Goal: Transaction & Acquisition: Purchase product/service

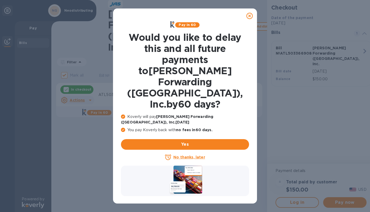
click at [195, 155] on u "No thanks, later" at bounding box center [190, 157] width 32 height 4
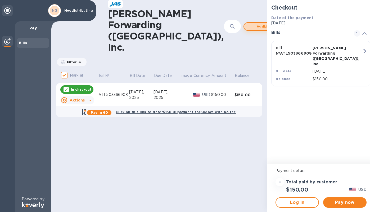
click at [248, 23] on span "Add bill" at bounding box center [263, 26] width 30 height 6
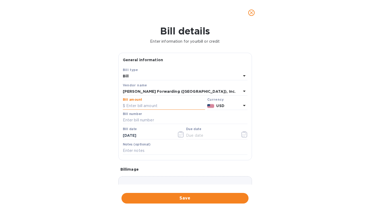
click at [137, 106] on input "text" at bounding box center [164, 106] width 82 height 8
type input "550"
click at [132, 118] on input "text" at bounding box center [185, 120] width 125 height 8
paste input "ATL503365779"
type input "ATL503365779"
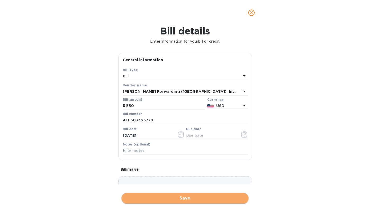
click at [192, 195] on span "Save" at bounding box center [185, 198] width 119 height 6
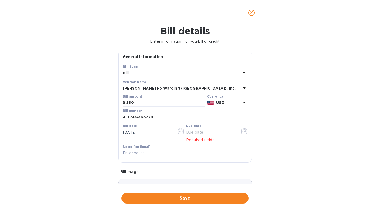
scroll to position [8, 0]
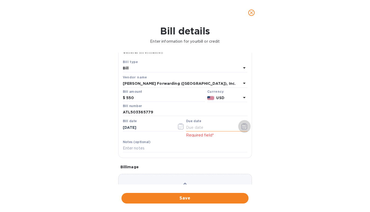
click at [242, 125] on icon "button" at bounding box center [245, 126] width 6 height 6
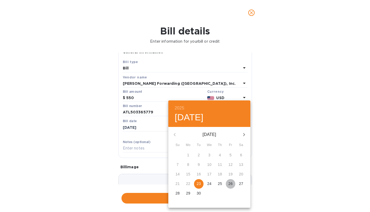
click at [229, 184] on p "26" at bounding box center [231, 183] width 4 height 5
type input "[DATE]"
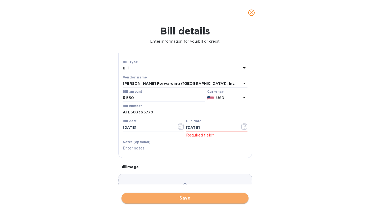
click at [184, 195] on span "Save" at bounding box center [185, 198] width 119 height 6
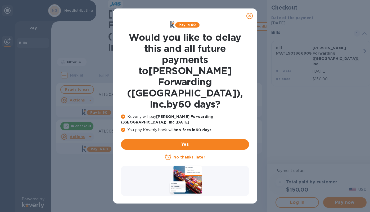
click at [249, 14] on icon at bounding box center [250, 16] width 6 height 6
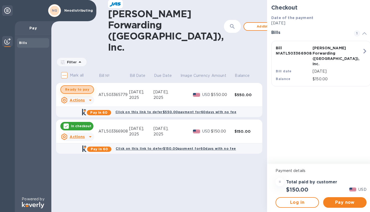
click at [86, 86] on span "Ready to pay" at bounding box center [77, 89] width 24 height 6
checkbox input "true"
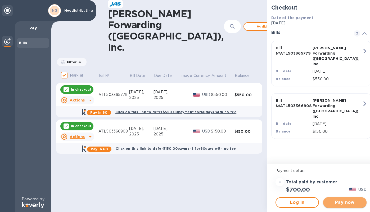
click at [347, 202] on span "Pay now" at bounding box center [345, 202] width 35 height 6
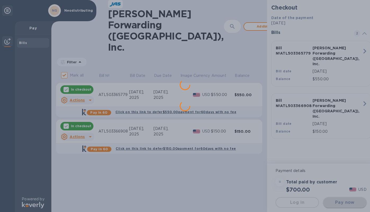
scroll to position [0, 0]
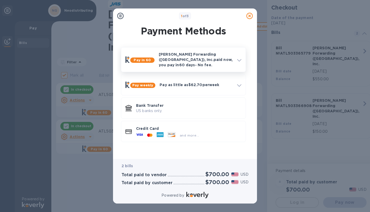
click at [240, 59] on icon at bounding box center [239, 60] width 4 height 2
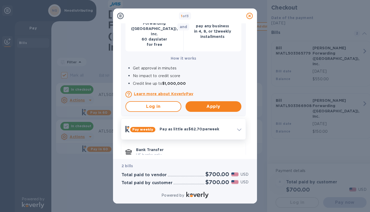
scroll to position [105, 0]
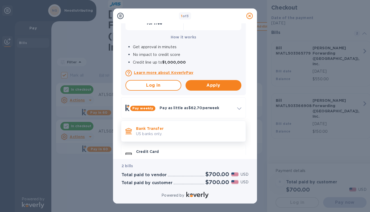
click at [159, 131] on p "US banks only." at bounding box center [188, 134] width 105 height 6
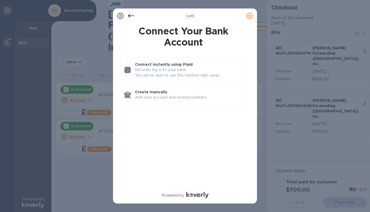
scroll to position [0, 0]
click at [159, 94] on p "Create manually" at bounding box center [189, 91] width 108 height 5
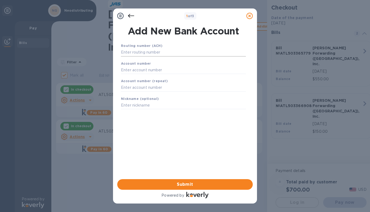
click at [165, 53] on input "text" at bounding box center [183, 52] width 125 height 8
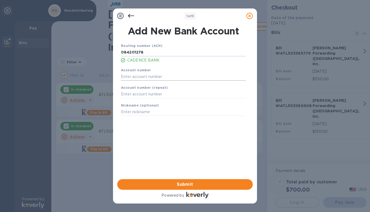
type input "084201278"
click at [130, 76] on input "text" at bounding box center [183, 77] width 125 height 8
type input "1000130466"
click at [127, 91] on input "text" at bounding box center [183, 94] width 125 height 8
type input "1000130466"
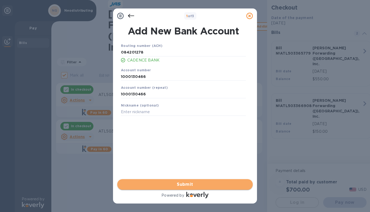
click at [192, 186] on span "Submit" at bounding box center [185, 184] width 127 height 6
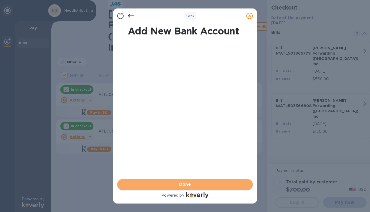
click at [192, 186] on span "Done" at bounding box center [185, 184] width 127 height 6
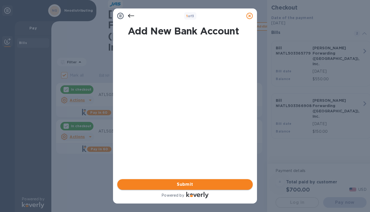
click at [187, 183] on span "Submit" at bounding box center [185, 184] width 127 height 6
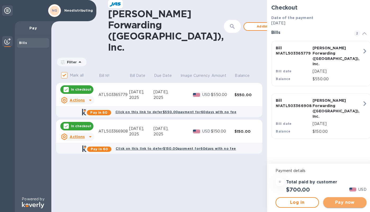
click at [333, 206] on button "Pay now" at bounding box center [344, 202] width 43 height 11
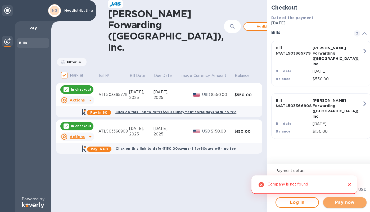
click at [332, 205] on span "Pay now" at bounding box center [345, 202] width 35 height 6
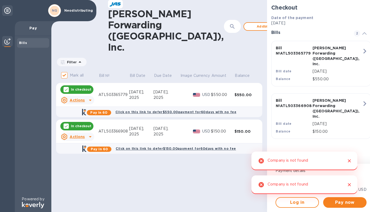
click at [219, 165] on div "[PERSON_NAME] Forwarding ([GEOGRAPHIC_DATA]), Inc. ​ Add bill Filter Amount Mar…" at bounding box center [159, 106] width 216 height 212
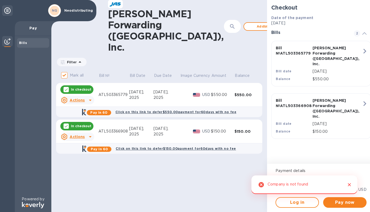
click at [350, 186] on icon "Close" at bounding box center [349, 184] width 5 height 5
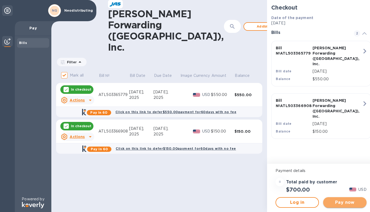
click at [348, 204] on span "Pay now" at bounding box center [345, 202] width 35 height 6
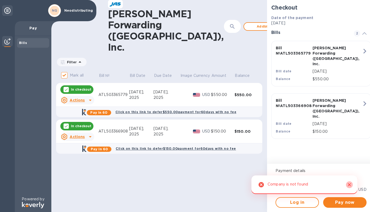
click at [349, 185] on icon "Close" at bounding box center [349, 184] width 3 height 3
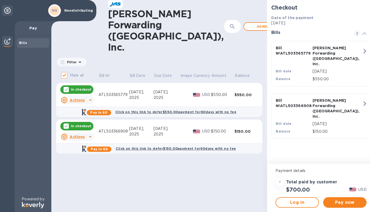
click at [77, 12] on p "Neodistributing" at bounding box center [77, 11] width 26 height 4
click at [46, 12] on div "NG Neodistributing" at bounding box center [48, 10] width 96 height 21
click at [23, 43] on b "Bills" at bounding box center [23, 43] width 8 height 4
click at [5, 11] on icon at bounding box center [7, 10] width 6 height 6
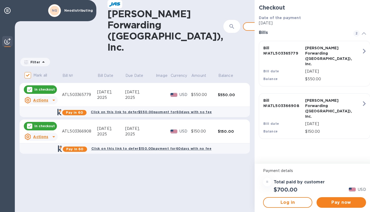
click at [50, 87] on p "In checkout" at bounding box center [44, 89] width 20 height 5
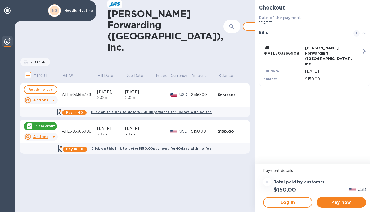
click at [50, 86] on span "Ready to pay" at bounding box center [41, 89] width 24 height 6
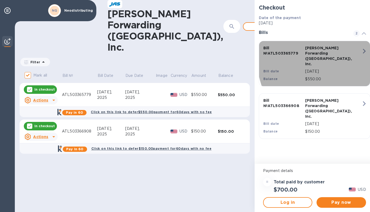
click at [360, 52] on icon "button" at bounding box center [365, 51] width 10 height 10
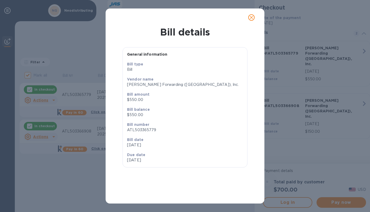
click at [252, 17] on icon "close" at bounding box center [251, 17] width 3 height 3
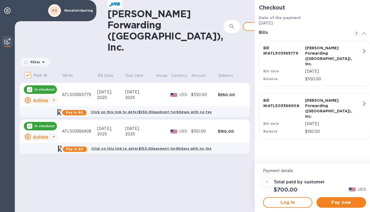
click at [39, 124] on p "In checkout" at bounding box center [44, 126] width 20 height 5
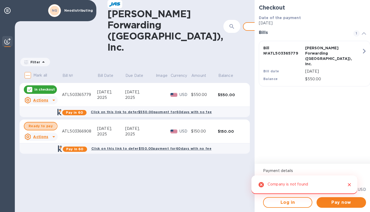
click at [39, 123] on span "Ready to pay" at bounding box center [41, 126] width 24 height 6
checkbox input "true"
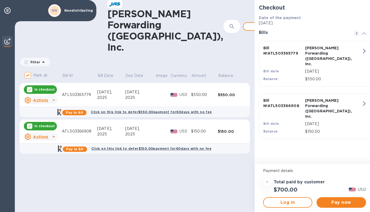
click at [7, 40] on img at bounding box center [7, 41] width 6 height 6
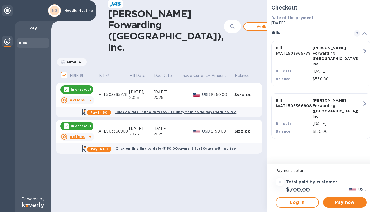
click at [55, 14] on div "NG" at bounding box center [55, 11] width 10 height 10
click at [75, 11] on p "Neodistributing" at bounding box center [77, 11] width 26 height 4
click at [8, 11] on icon at bounding box center [7, 10] width 6 height 6
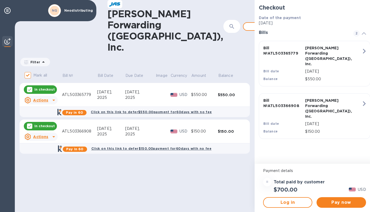
click at [8, 41] on img at bounding box center [7, 41] width 6 height 6
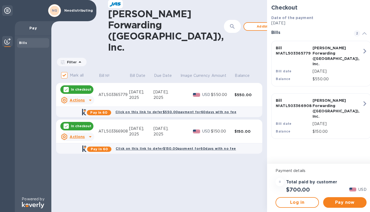
click at [8, 41] on img at bounding box center [7, 41] width 6 height 6
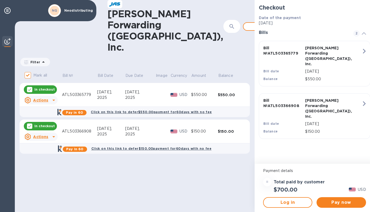
click at [291, 22] on div at bounding box center [297, 26] width 13 height 13
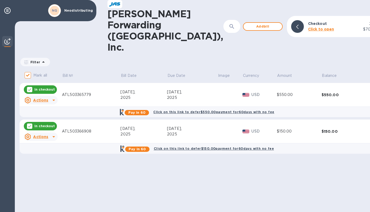
click at [308, 27] on b "Click to open" at bounding box center [321, 29] width 26 height 4
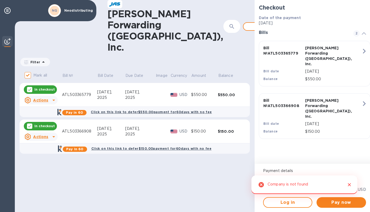
click at [313, 185] on div "Company is not found" at bounding box center [305, 184] width 106 height 19
click at [343, 163] on div "Checkout Date of the payment [DATE] Bills 2 Bill № ATL503365779 [PERSON_NAME] F…" at bounding box center [315, 82] width 120 height 164
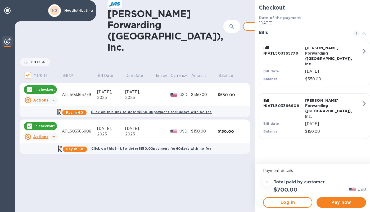
click at [265, 181] on div "=" at bounding box center [267, 182] width 8 height 8
click at [312, 183] on h3 "Total paid by customer" at bounding box center [299, 182] width 51 height 5
click at [51, 97] on icon at bounding box center [54, 100] width 6 height 6
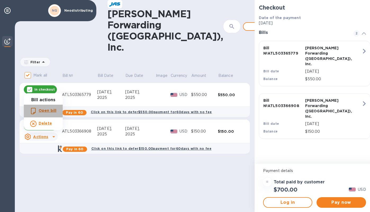
click at [46, 111] on b "Open bill" at bounding box center [48, 110] width 18 height 4
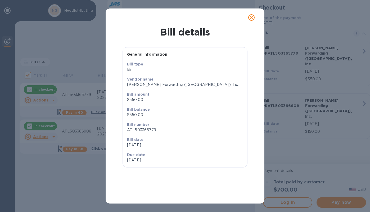
click at [254, 19] on icon "close" at bounding box center [251, 17] width 5 height 5
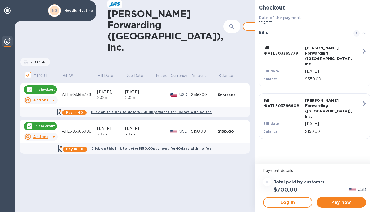
click at [160, 73] on p "Image" at bounding box center [162, 76] width 12 height 6
click at [271, 8] on h2 "Checkout" at bounding box center [315, 7] width 112 height 7
click at [334, 204] on span "Pay now" at bounding box center [341, 202] width 41 height 6
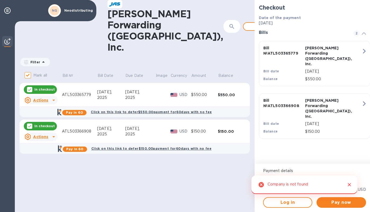
click at [321, 186] on div "Company is not found" at bounding box center [305, 184] width 106 height 19
click at [349, 186] on icon "Close" at bounding box center [349, 184] width 5 height 5
